Goal: Navigation & Orientation: Go to known website

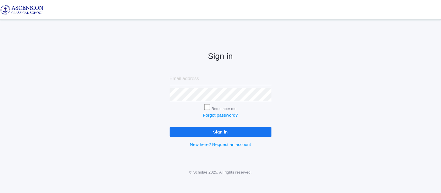
type input "admin@ascensionclassicalschool.org"
click at [201, 134] on input "Sign in" at bounding box center [221, 132] width 102 height 10
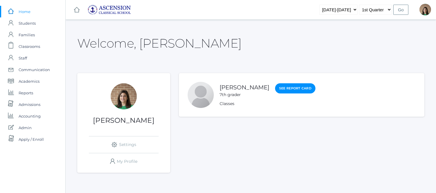
click at [17, 11] on link "icons/ui/navigation/home Created with Sketch. Home" at bounding box center [32, 12] width 65 height 12
